Goal: Transaction & Acquisition: Download file/media

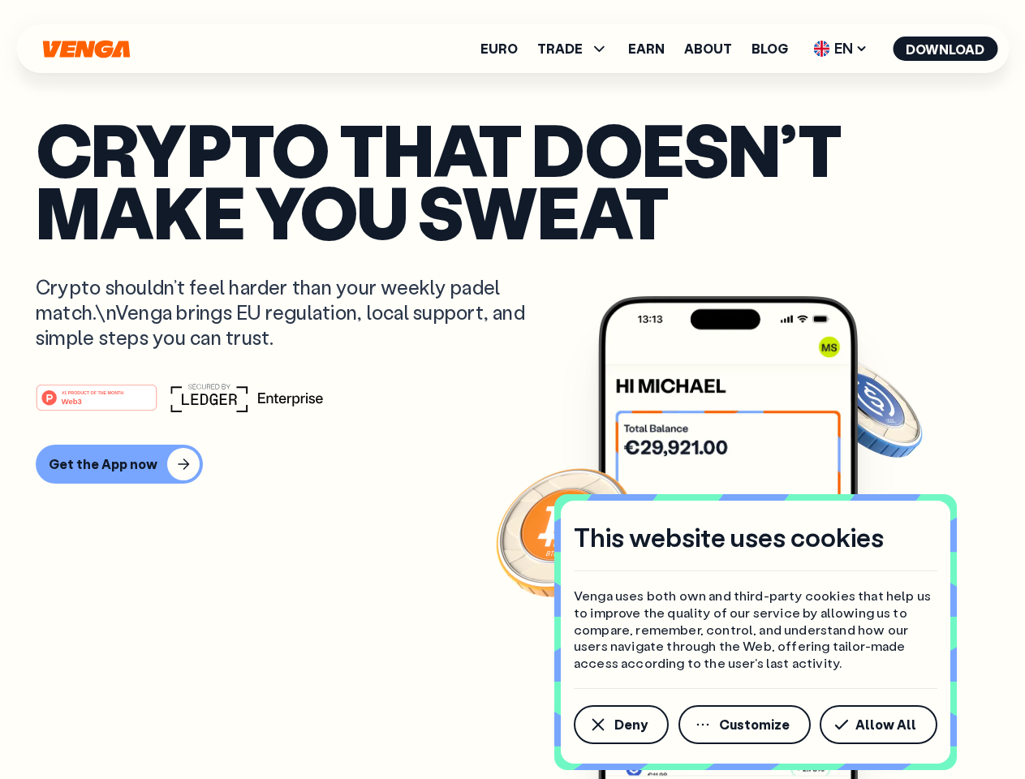
click at [512, 390] on div "#1 PRODUCT OF THE MONTH Web3" at bounding box center [513, 397] width 954 height 29
click at [620, 725] on span "Deny" at bounding box center [631, 724] width 33 height 13
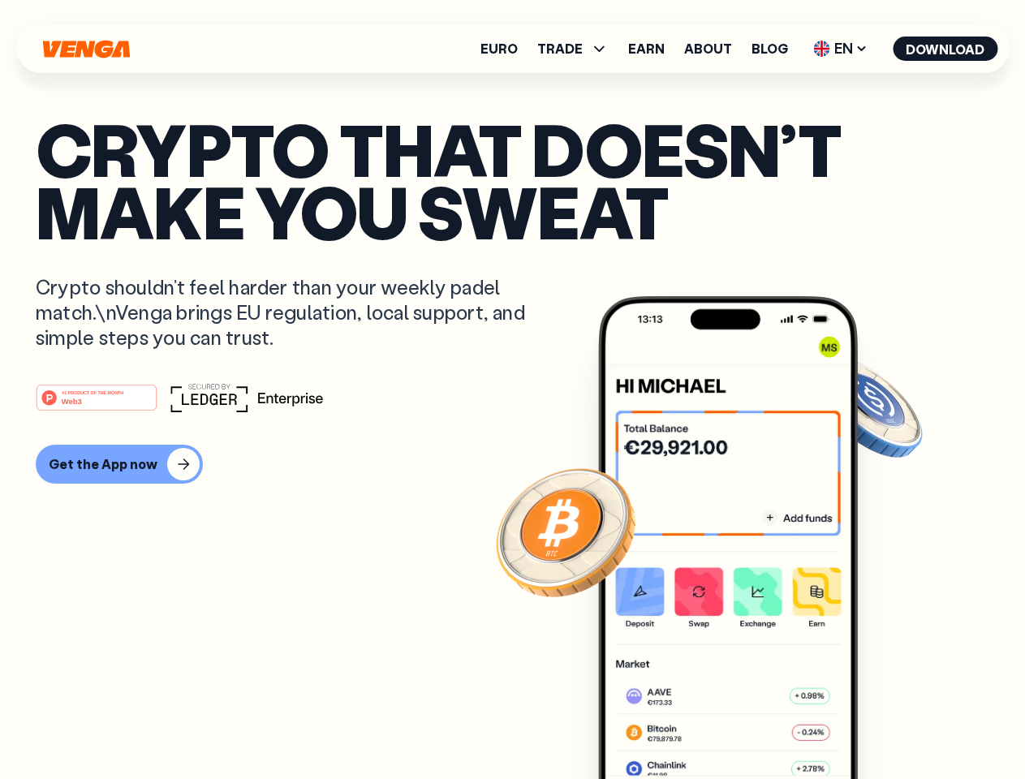
click at [746, 725] on img at bounding box center [728, 568] width 260 height 544
click at [882, 725] on article "Crypto that doesn’t make you sweat Crypto shouldn’t feel harder than your weekl…" at bounding box center [513, 422] width 954 height 609
click at [578, 49] on span "TRADE" at bounding box center [559, 48] width 45 height 13
click at [841, 49] on span "EN" at bounding box center [841, 49] width 66 height 26
click at [946, 49] on button "Download" at bounding box center [945, 49] width 105 height 24
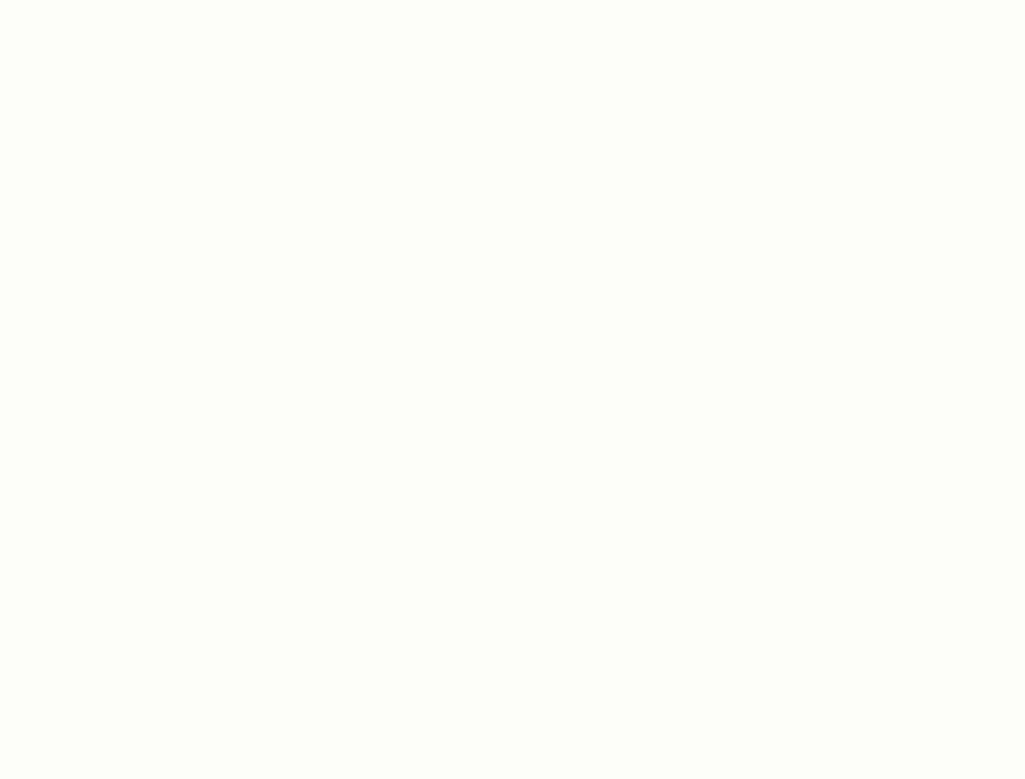
click at [512, 0] on html "This website uses cookies Venga uses both own and third-party cookies that help…" at bounding box center [512, 0] width 1025 height 0
click at [117, 0] on html "This website uses cookies Venga uses both own and third-party cookies that help…" at bounding box center [512, 0] width 1025 height 0
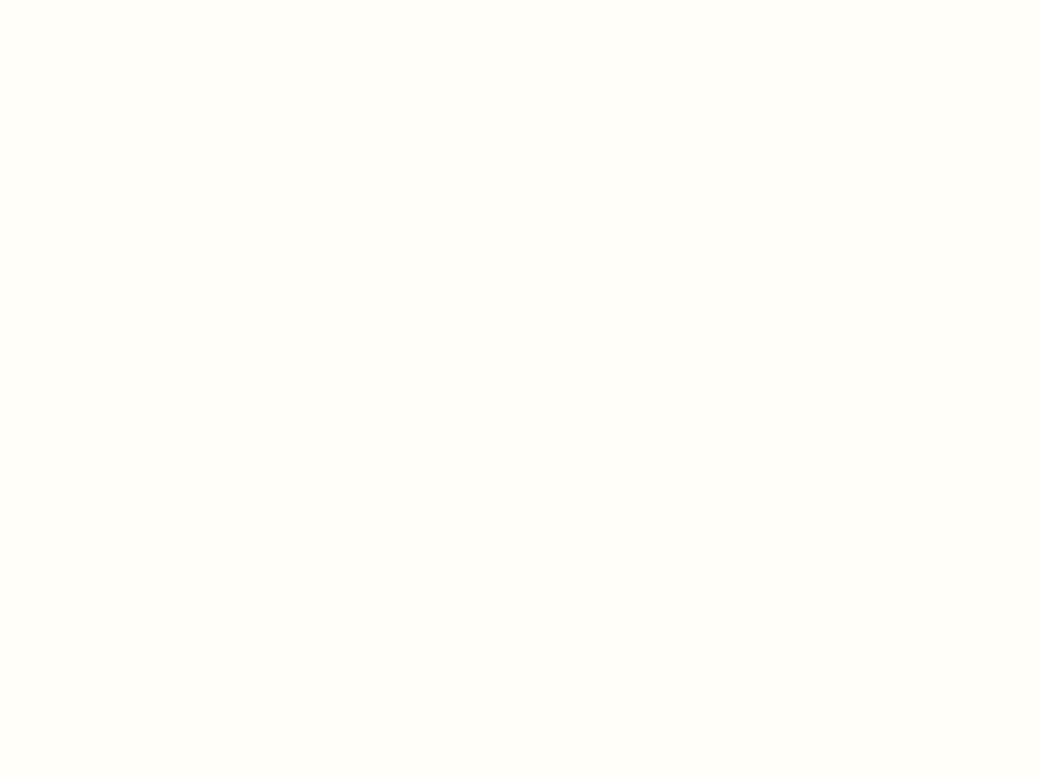
click at [99, 0] on html "This website uses cookies Venga uses both own and third-party cookies that help…" at bounding box center [519, 0] width 1039 height 0
